Goal: Ask a question

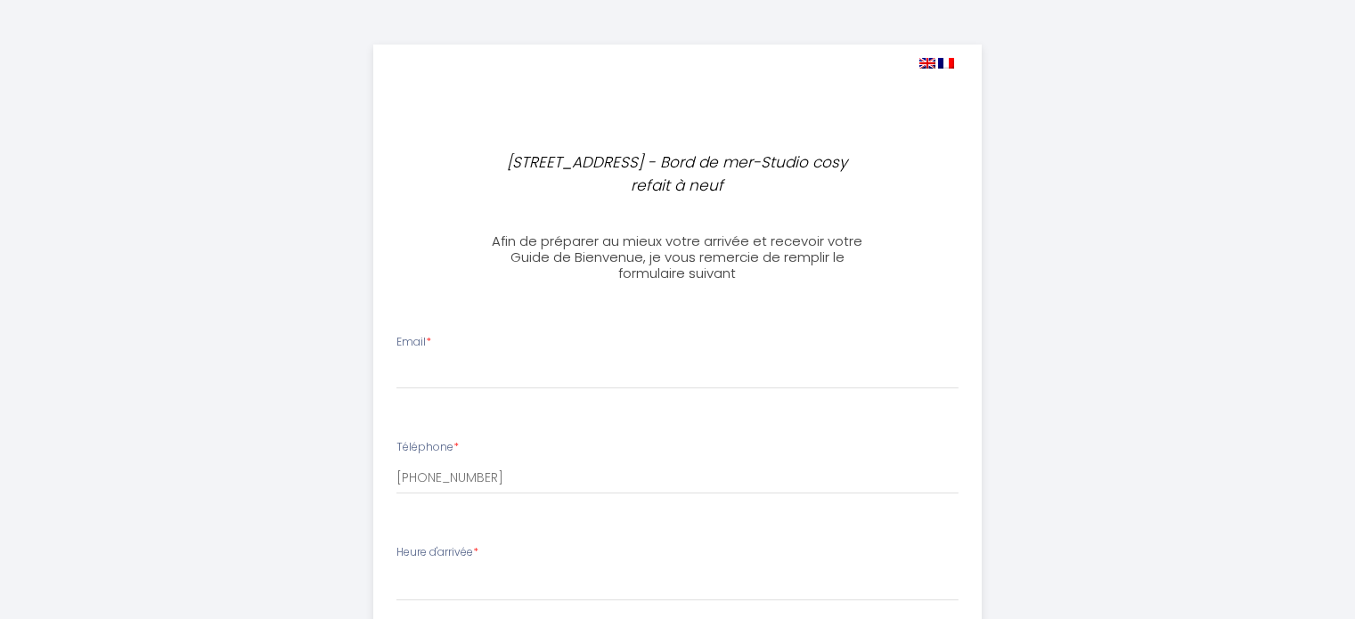
select select
click at [437, 372] on input "Email *" at bounding box center [678, 373] width 562 height 32
type input "л"
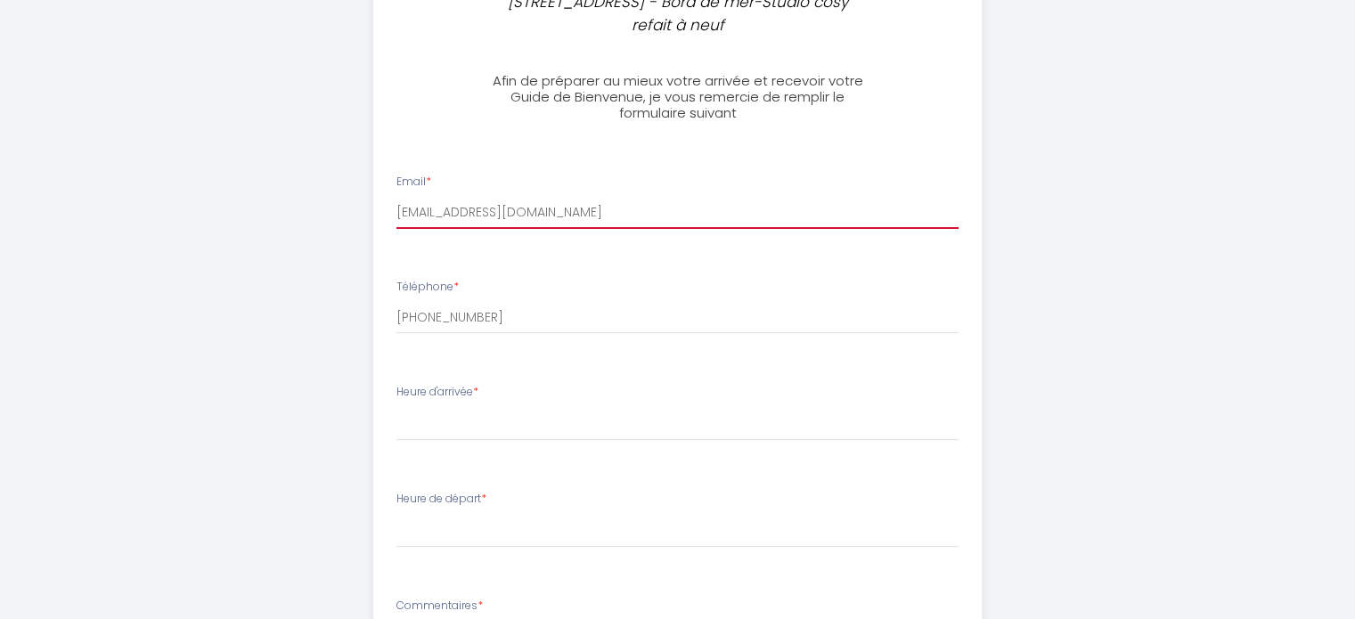
type input "[EMAIL_ADDRESS][DOMAIN_NAME]"
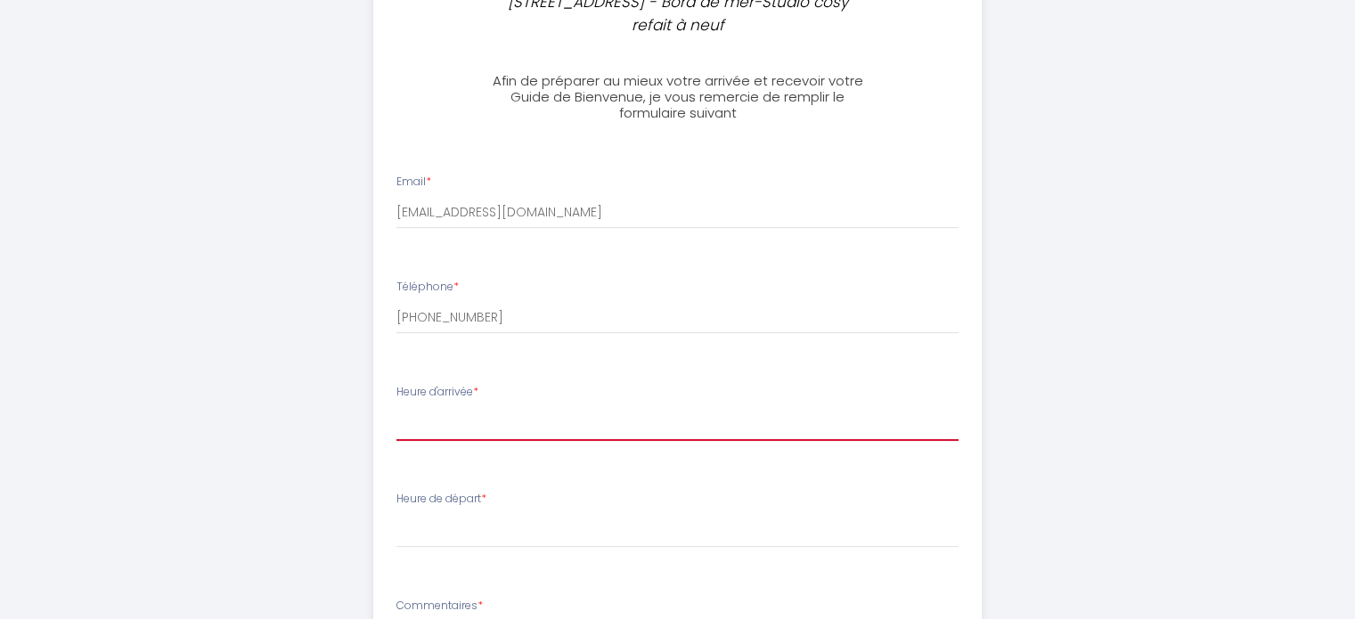
click at [444, 430] on select "16:00 16:30 17:00 17:30 18:00 18:30 19:00 19:30 20:00 20:30 21:00 21:30 22:00 2…" at bounding box center [678, 424] width 562 height 34
click at [440, 424] on select "16:00 16:30 17:00 17:30 18:00 18:30 19:00 19:30 20:00 20:30 21:00 21:30 22:00 2…" at bounding box center [678, 424] width 562 height 34
select select "19:00"
click at [397, 407] on select "16:00 16:30 17:00 17:30 18:00 18:30 19:00 19:30 20:00 20:30 21:00 21:30 22:00 2…" at bounding box center [678, 424] width 562 height 34
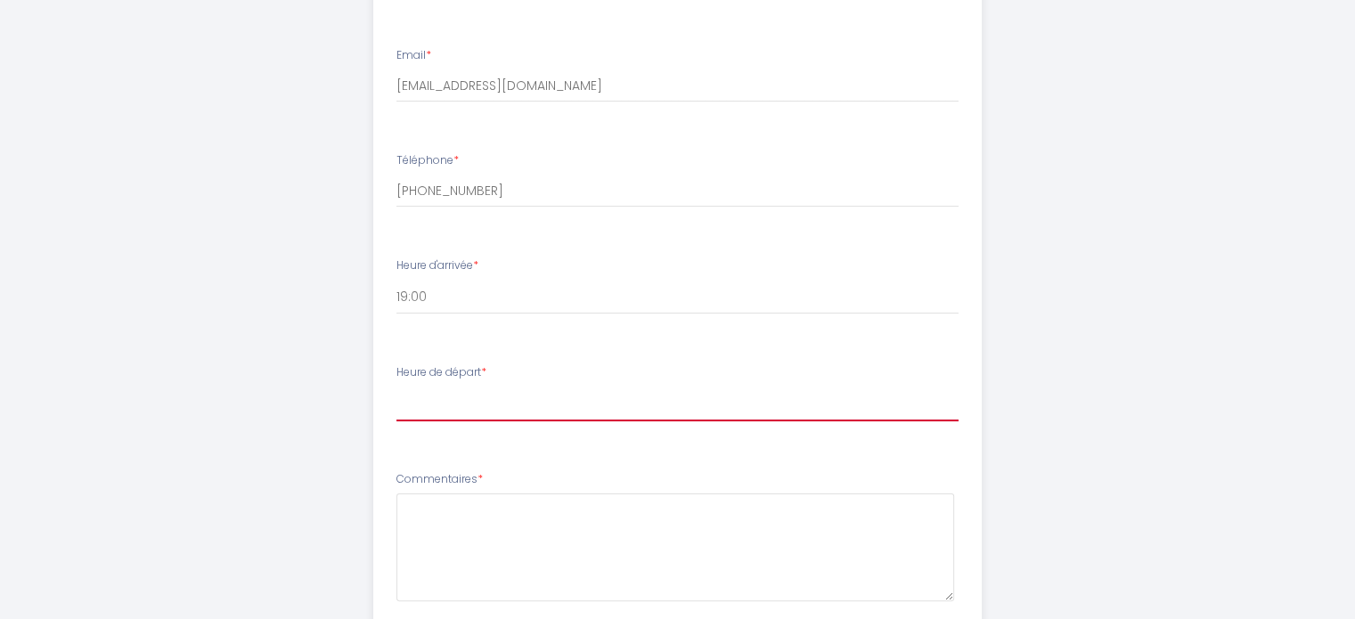
click at [516, 408] on select "00:00 00:30 01:00 01:30 02:00 02:30 03:00 03:30 04:00 04:30 05:00 05:30 06:00 0…" at bounding box center [678, 405] width 562 height 34
select select "06:00"
click at [397, 388] on select "00:00 00:30 01:00 01:30 02:00 02:30 03:00 03:30 04:00 04:30 05:00 05:30 06:00 0…" at bounding box center [678, 405] width 562 height 34
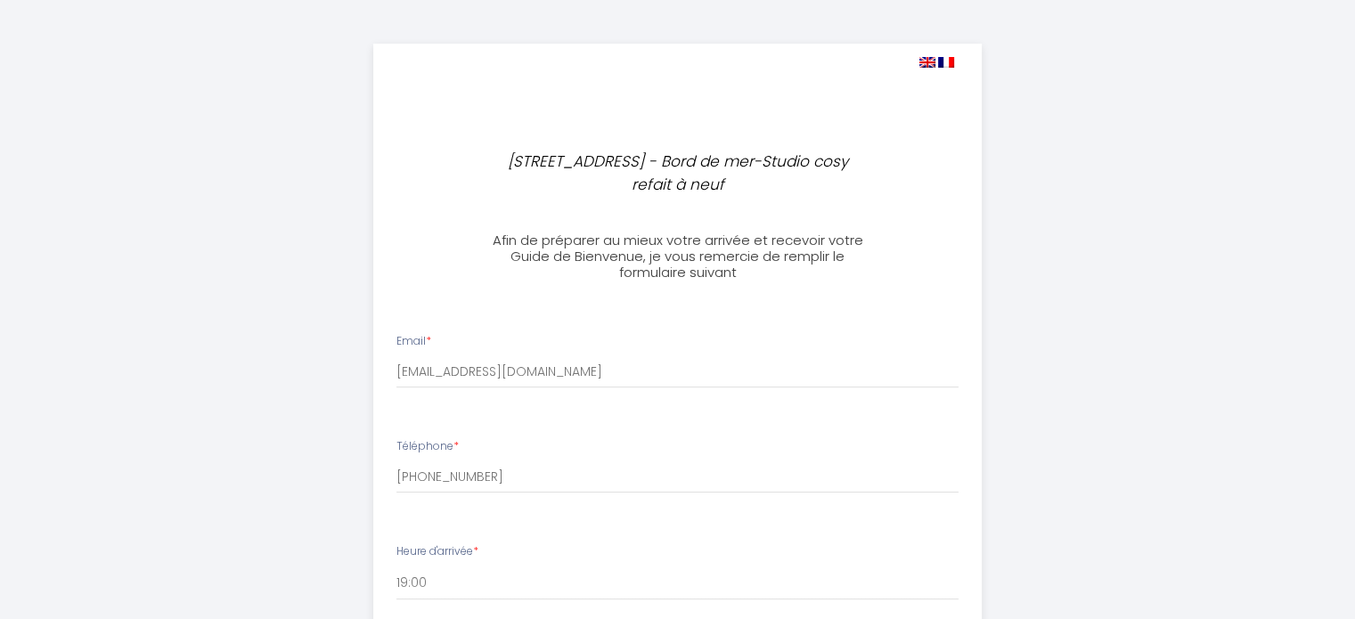
scroll to position [0, 0]
click at [931, 63] on img at bounding box center [928, 63] width 16 height 11
click at [926, 58] on img at bounding box center [928, 63] width 16 height 11
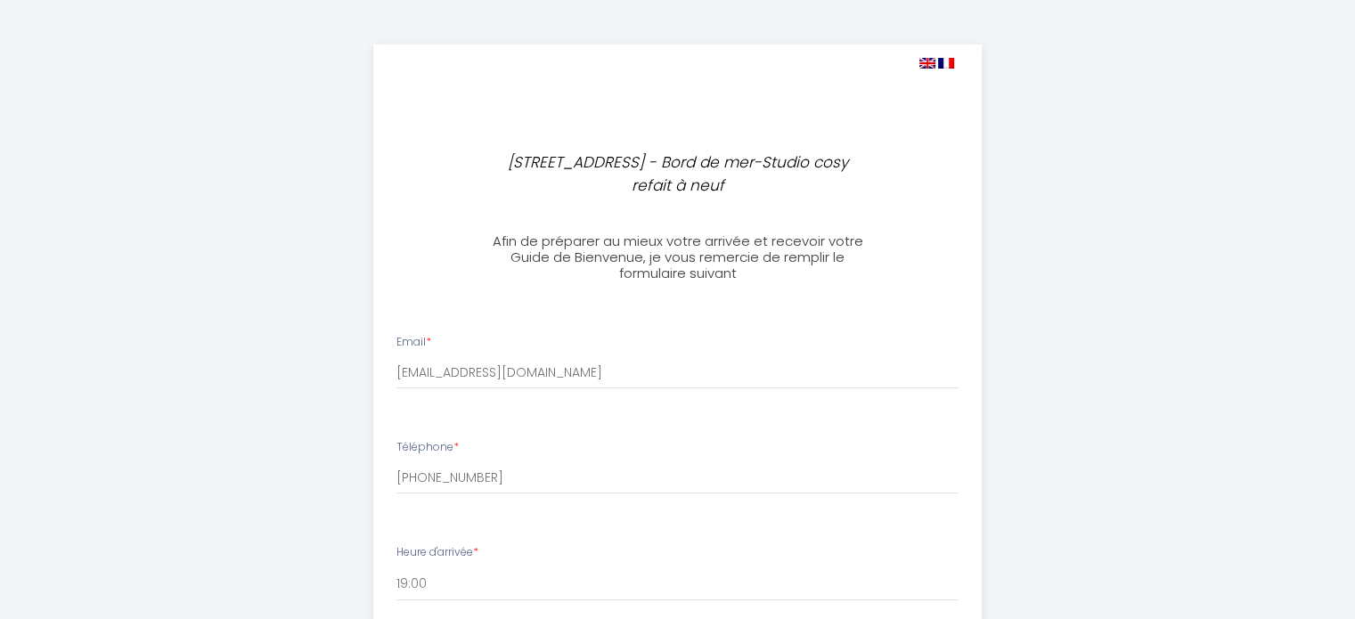
click at [926, 58] on img at bounding box center [928, 63] width 16 height 11
click at [926, 60] on img at bounding box center [928, 63] width 16 height 11
click at [926, 61] on img at bounding box center [928, 63] width 16 height 11
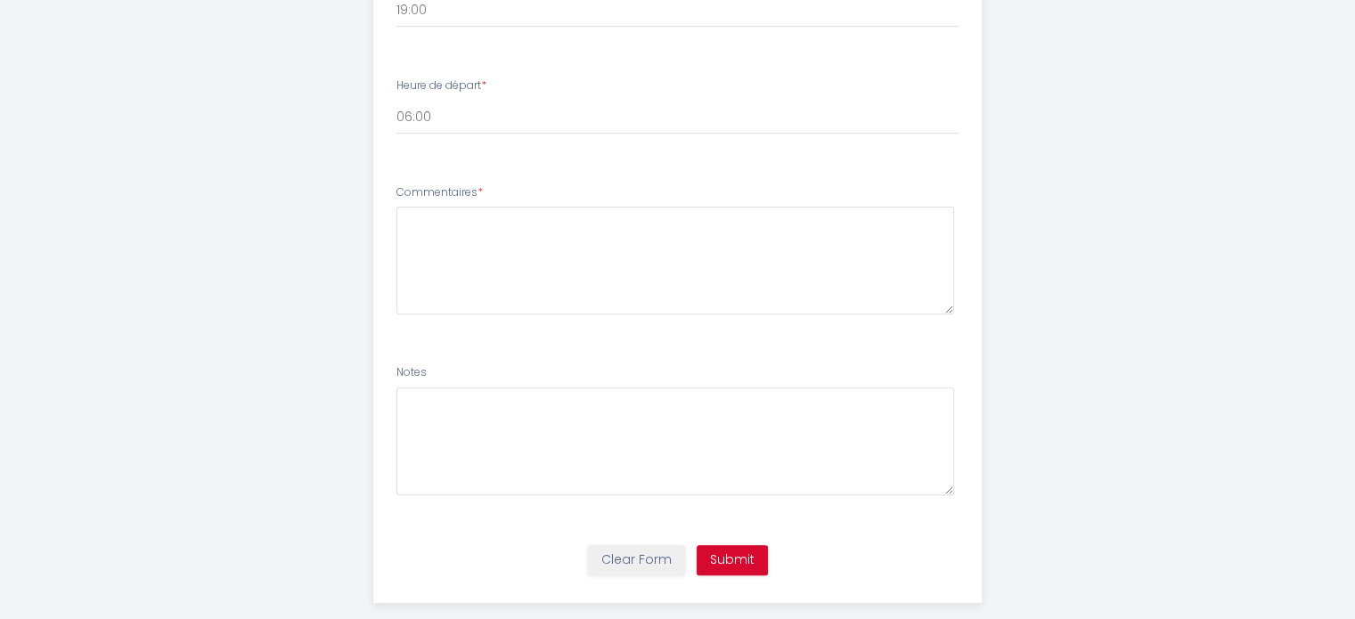
scroll to position [574, 0]
click at [745, 555] on button "Submit" at bounding box center [732, 560] width 71 height 30
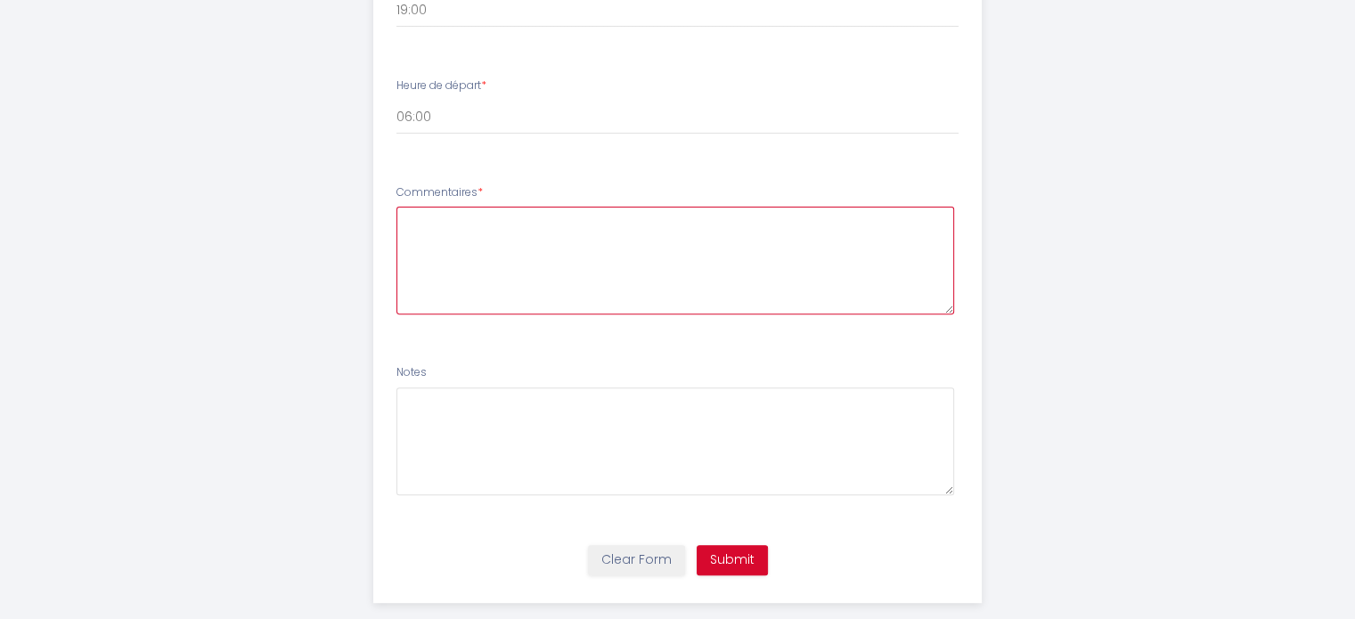
click at [478, 250] on textarea at bounding box center [676, 261] width 558 height 108
paste textarea "Arriving [GEOGRAPHIC_DATA] (NCE) [DATE] 18:10"
click at [512, 255] on textarea "Arriving [GEOGRAPHIC_DATA] (NCE) [DATE] 18:10" at bounding box center [676, 261] width 558 height 108
click at [463, 217] on textarea "Arriving [GEOGRAPHIC_DATA] (NCE) [DATE]" at bounding box center [676, 261] width 558 height 108
click at [534, 214] on textarea "Arriving [GEOGRAPHIC_DATA] (NCE) [DATE]" at bounding box center [676, 261] width 558 height 108
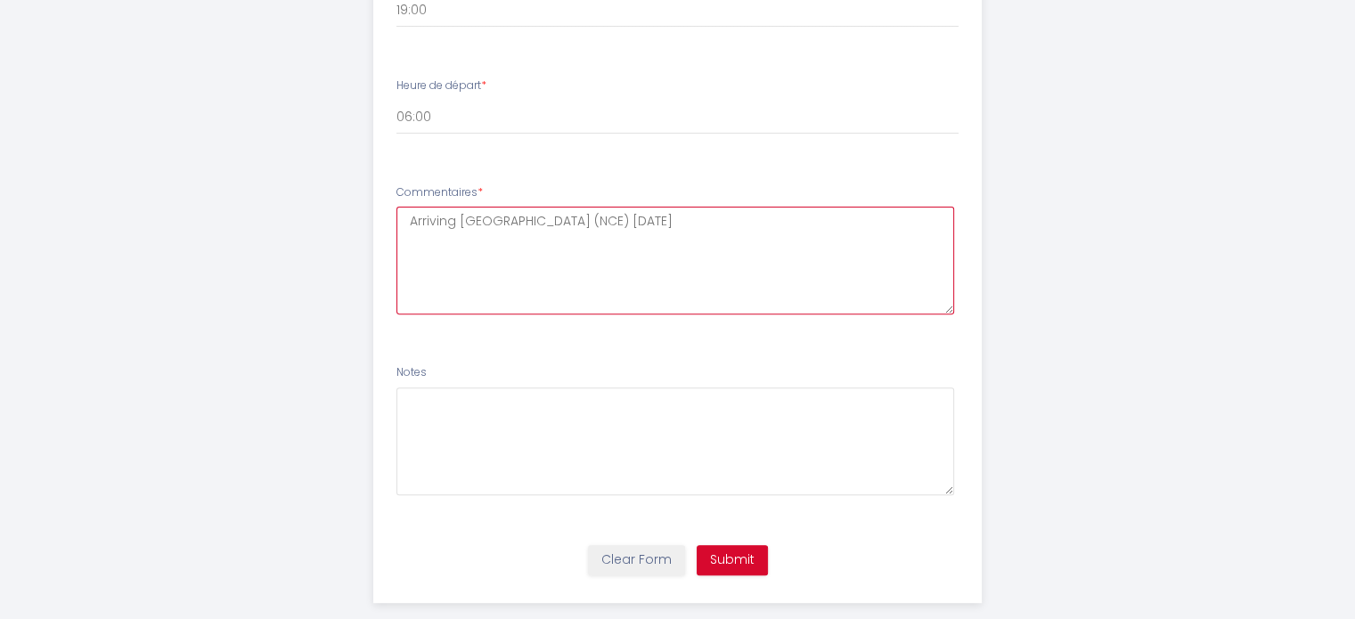
click at [617, 231] on textarea "Arriving [GEOGRAPHIC_DATA] (NCE) [DATE]" at bounding box center [676, 261] width 558 height 108
paste textarea "I think we will be at the reservation place around 19:00"
type textarea "Arriving [GEOGRAPHIC_DATA] (NCE) [DATE] I think we will be at the reservation p…"
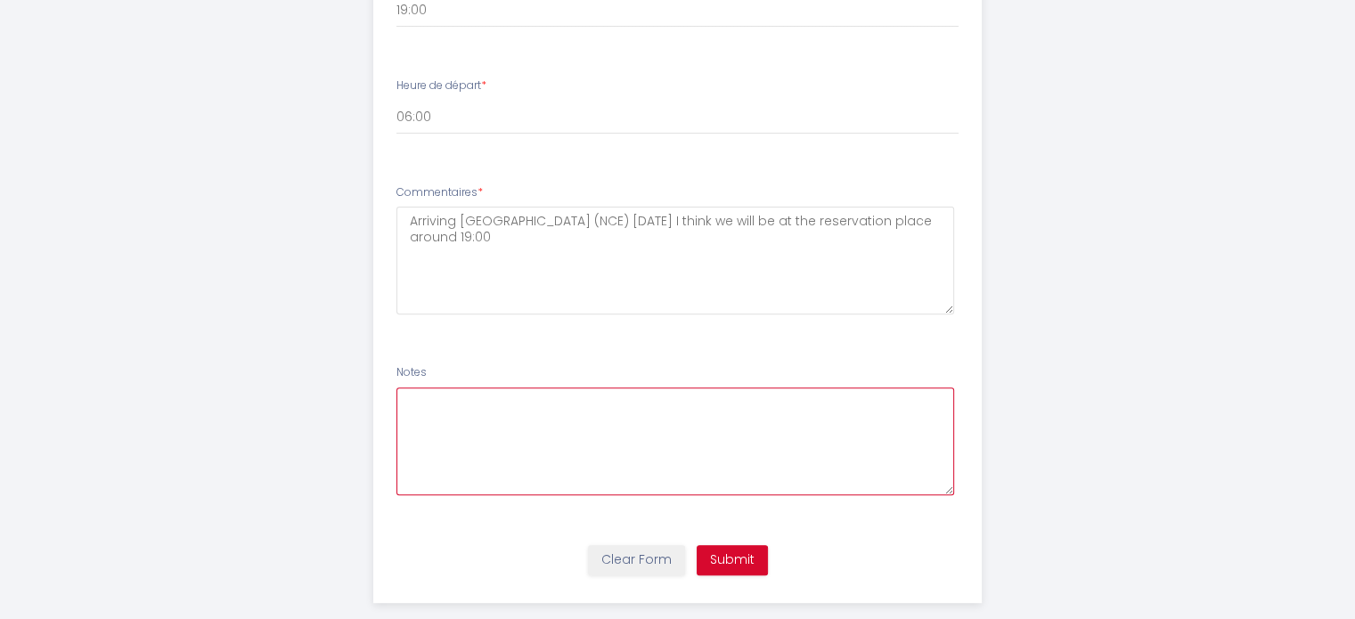
click at [445, 422] on textarea at bounding box center [676, 442] width 558 height 108
paste textarea "please tell me how to get the keys"
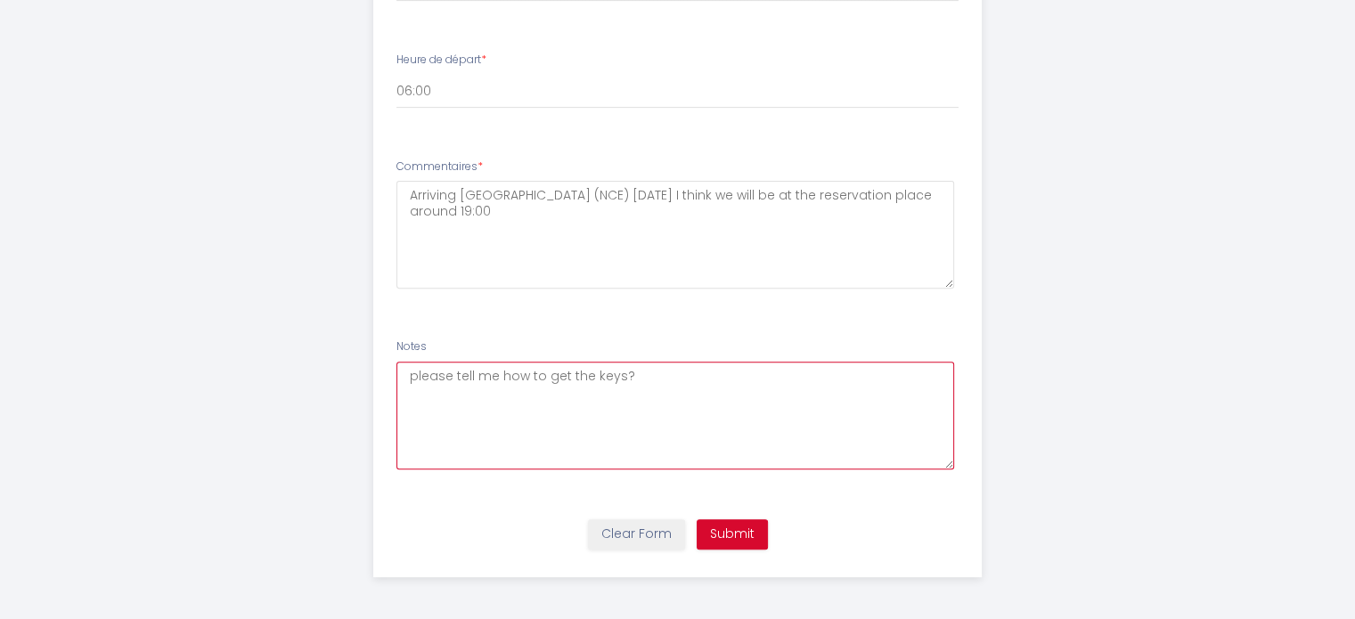
type textarea "please tell me how to get the keys?"
click at [733, 536] on button "Submit" at bounding box center [732, 535] width 71 height 30
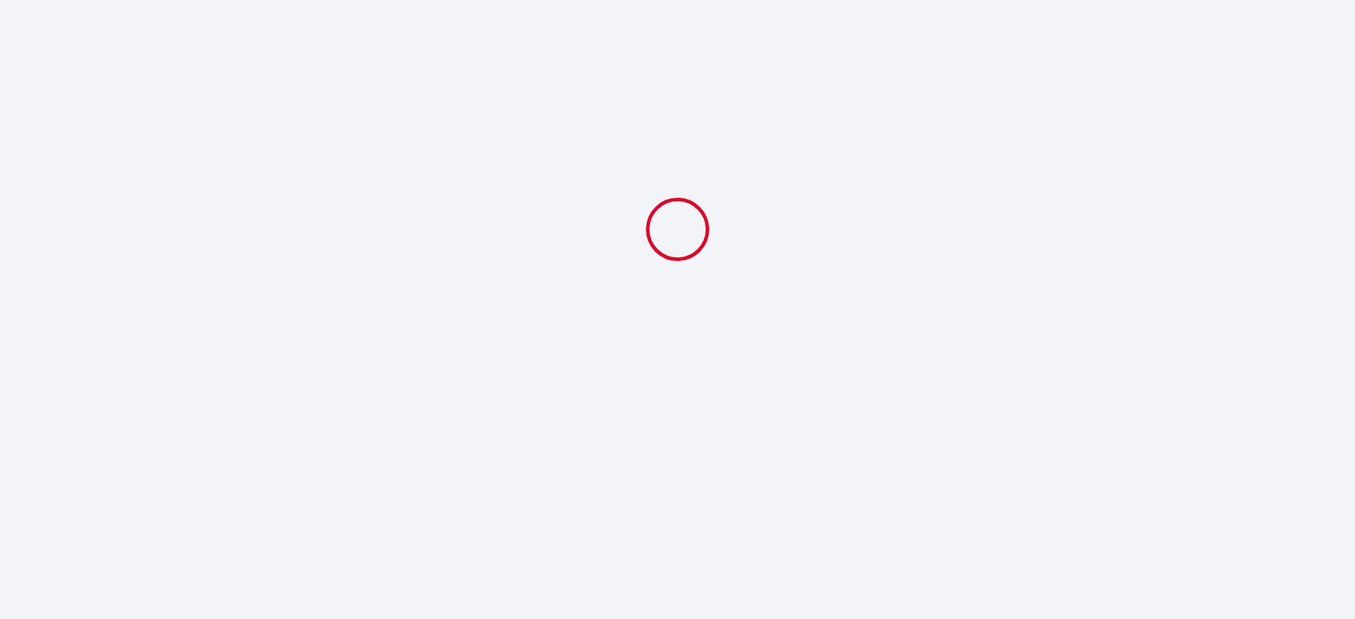
select select "19:00"
select select "06:00"
